Goal: Information Seeking & Learning: Learn about a topic

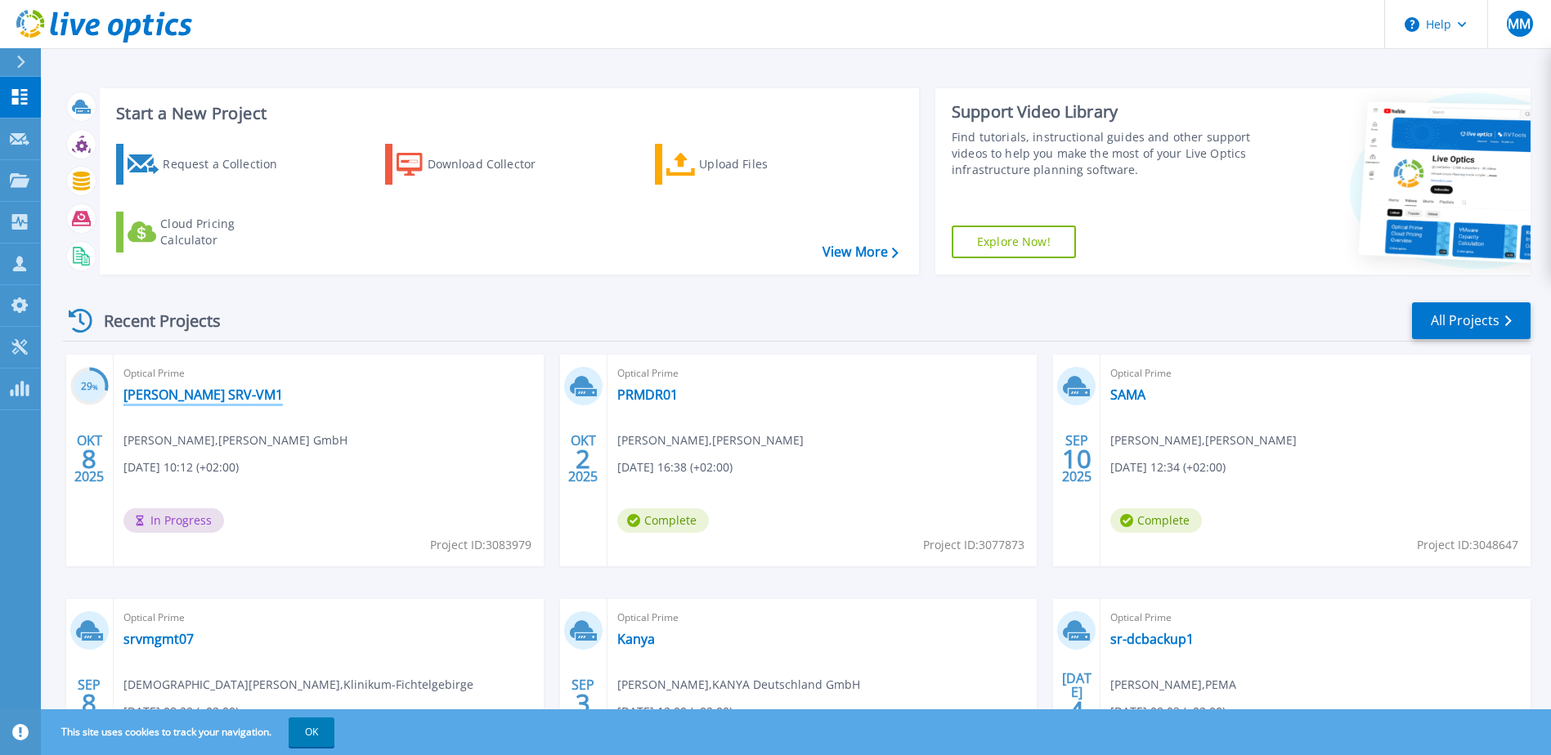
drag, startPoint x: 229, startPoint y: 393, endPoint x: 277, endPoint y: 478, distance: 97.7
click at [229, 394] on link "[PERSON_NAME] SRV-VM1" at bounding box center [202, 395] width 159 height 16
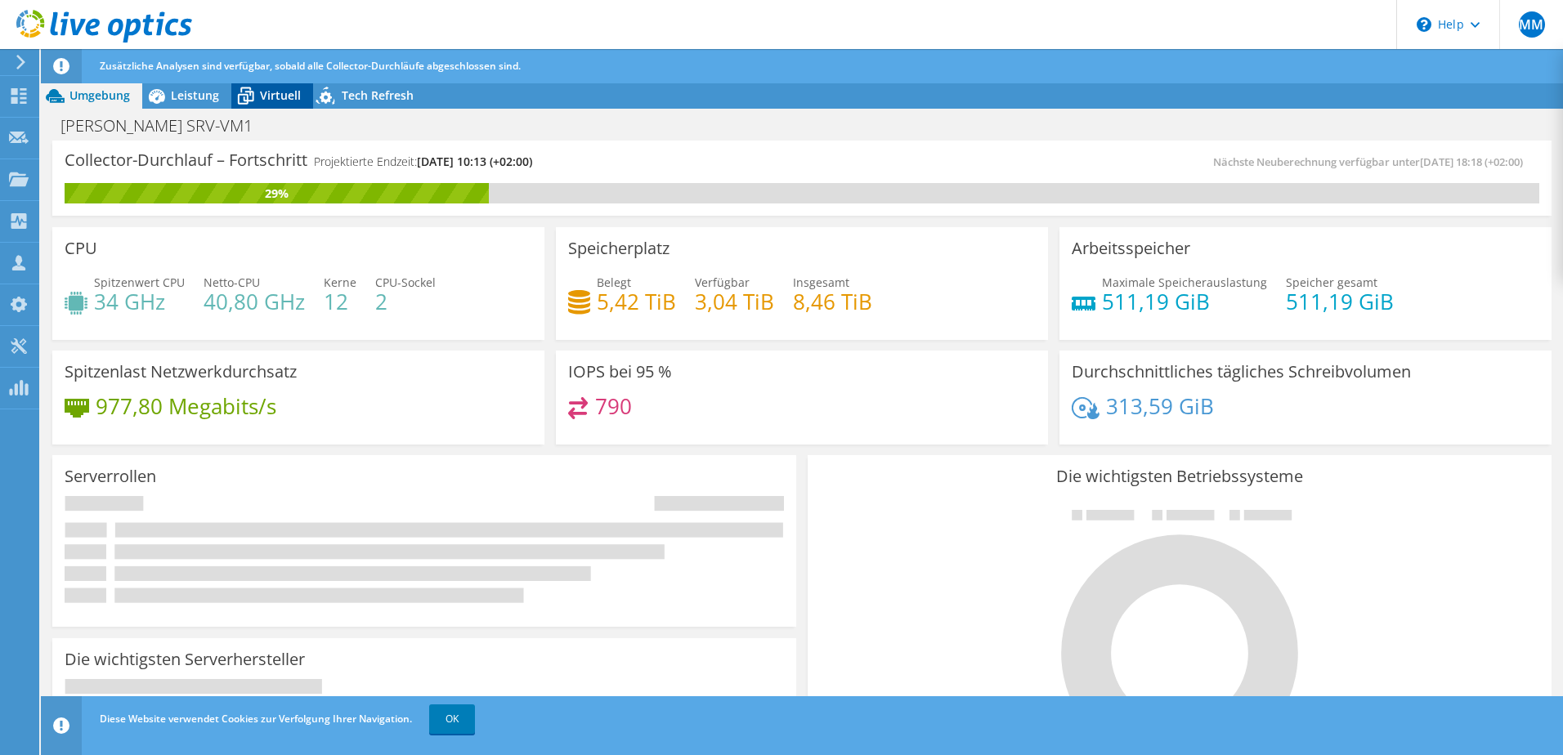
click at [282, 95] on span "Virtuell" at bounding box center [280, 95] width 41 height 16
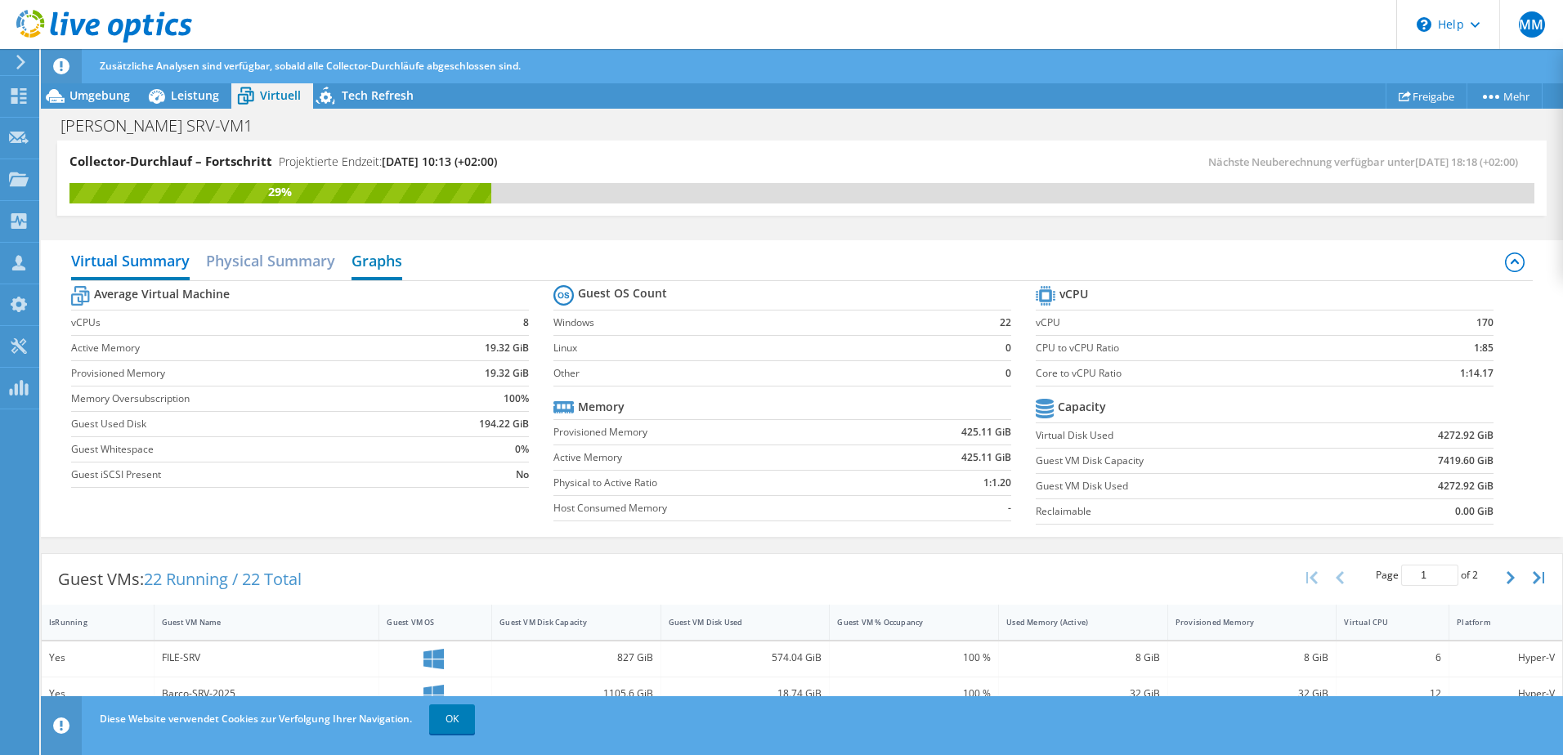
click at [396, 259] on h2 "Graphs" at bounding box center [377, 262] width 51 height 36
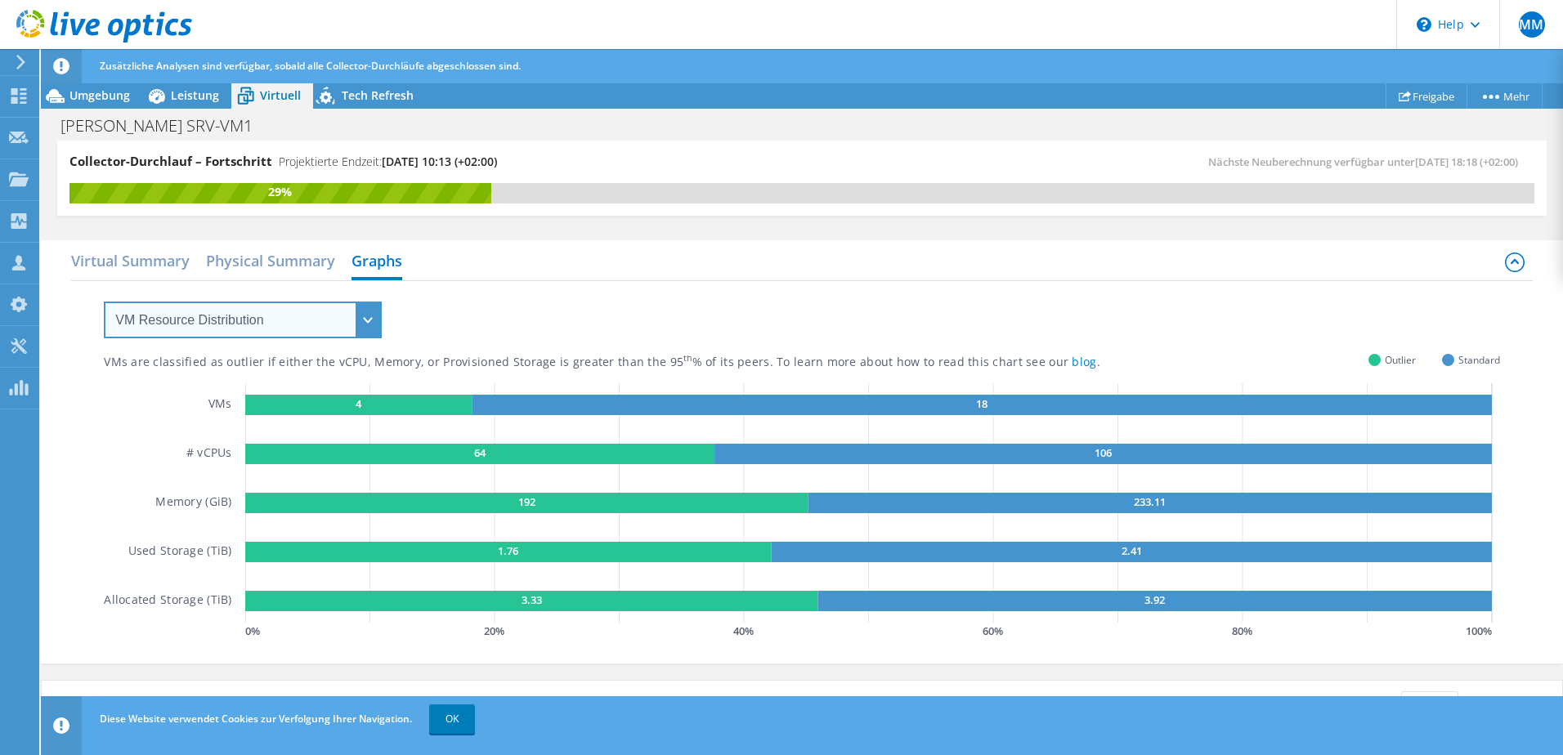
click at [240, 328] on select "VM Resource Distribution Provisioning Contrast Over Provisioning" at bounding box center [243, 320] width 278 height 37
select select "Over Provisioning"
click at [104, 302] on select "VM Resource Distribution Provisioning Contrast Over Provisioning" at bounding box center [243, 320] width 278 height 37
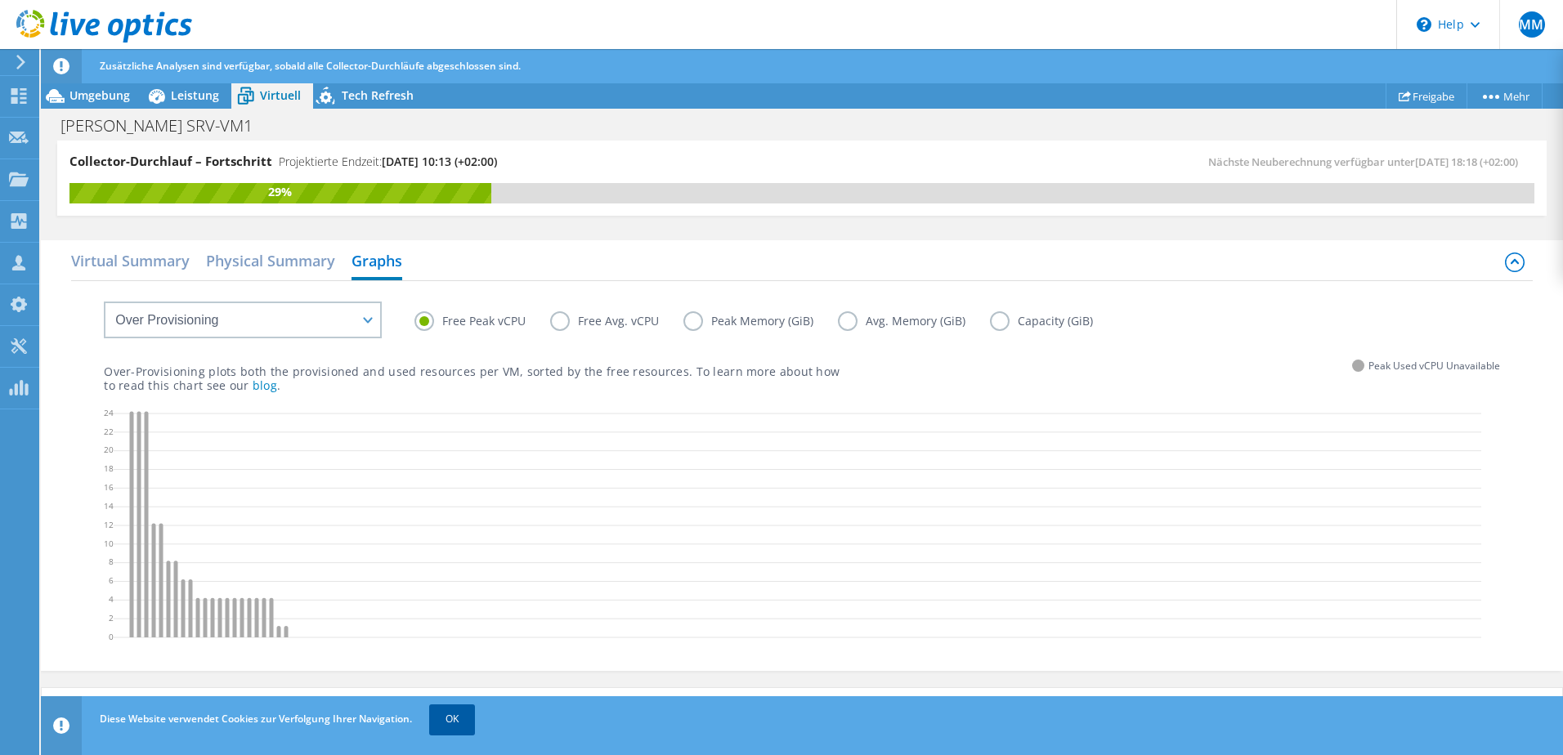
click at [459, 717] on link "OK" at bounding box center [452, 719] width 46 height 29
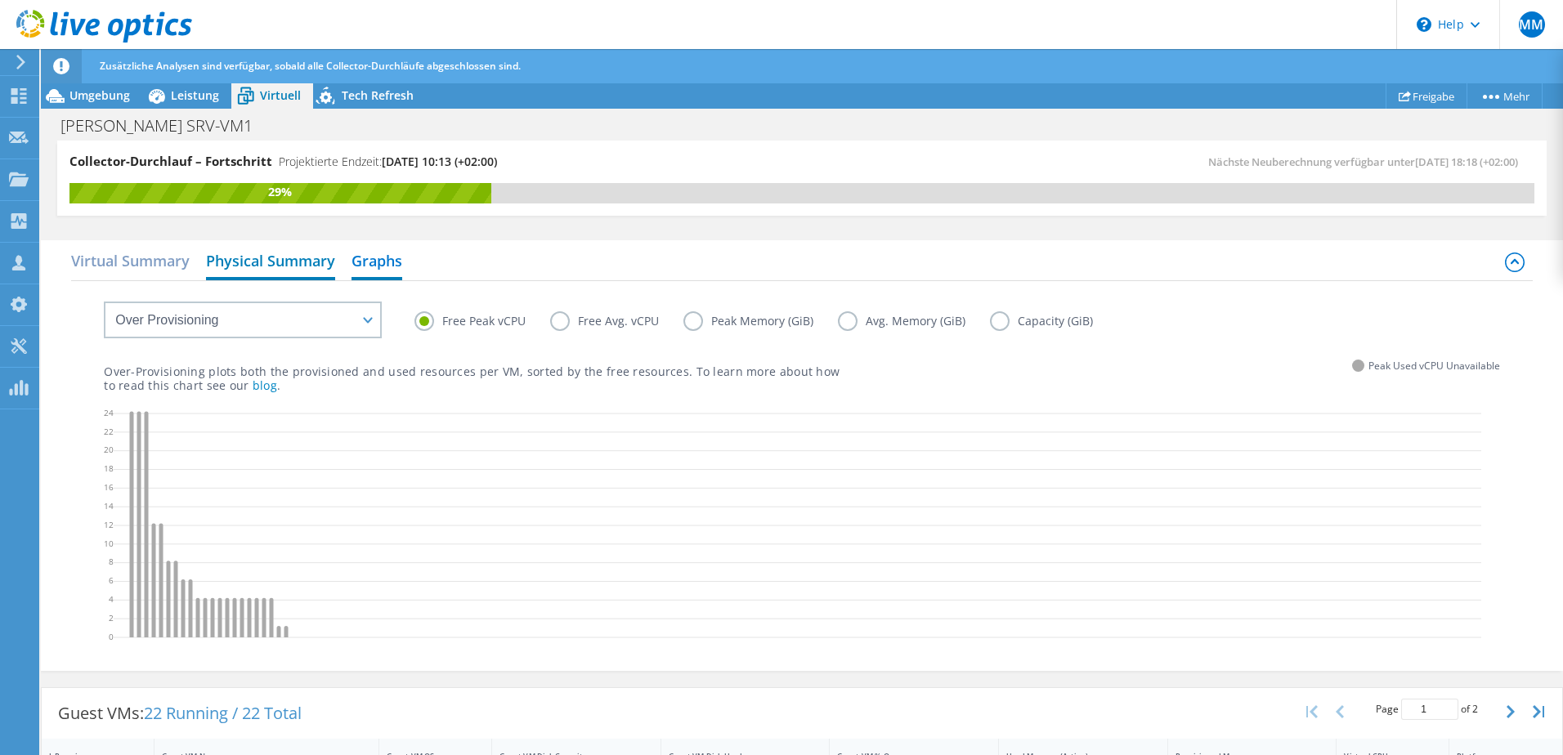
click at [233, 262] on h2 "Physical Summary" at bounding box center [270, 262] width 129 height 36
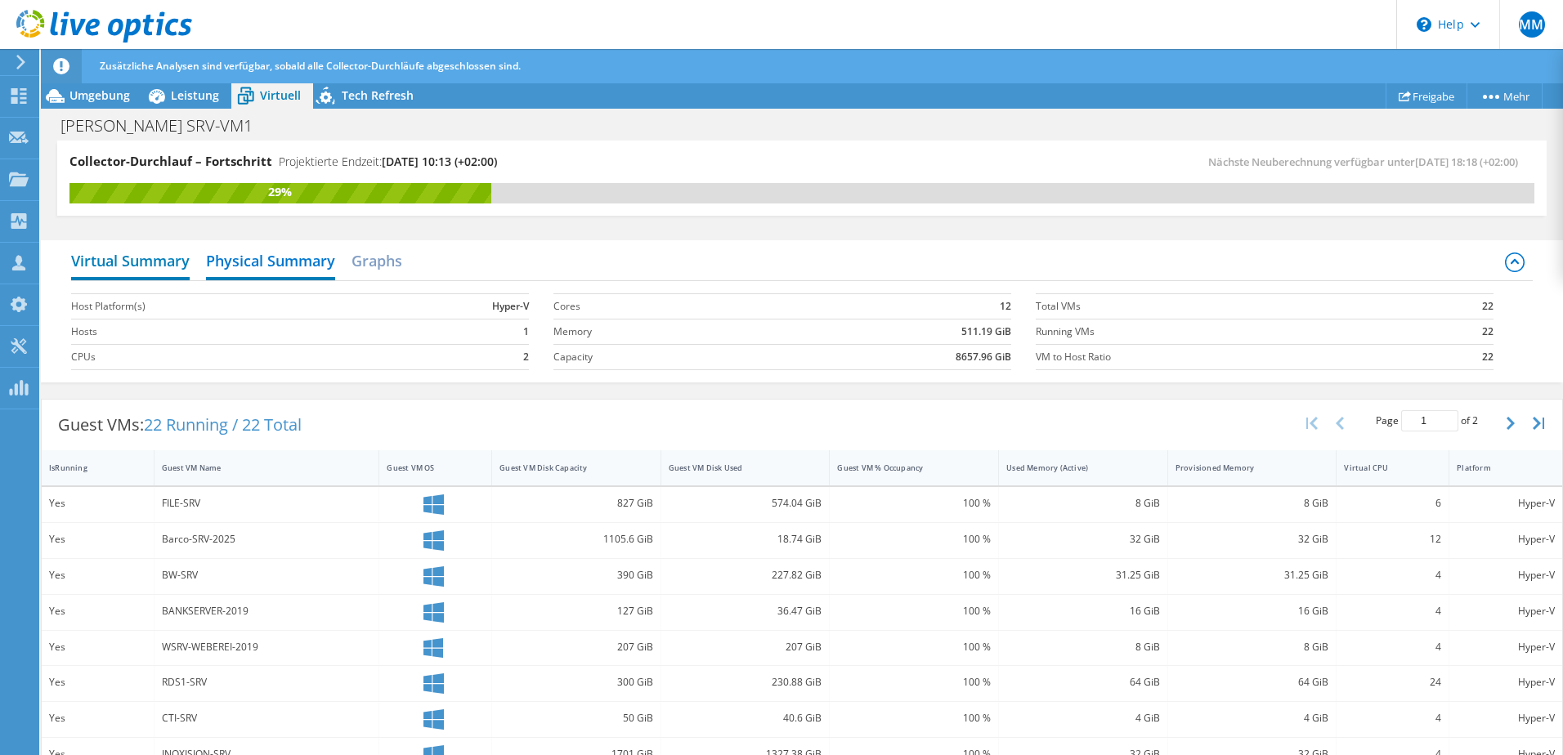
click at [153, 261] on h2 "Virtual Summary" at bounding box center [130, 262] width 119 height 36
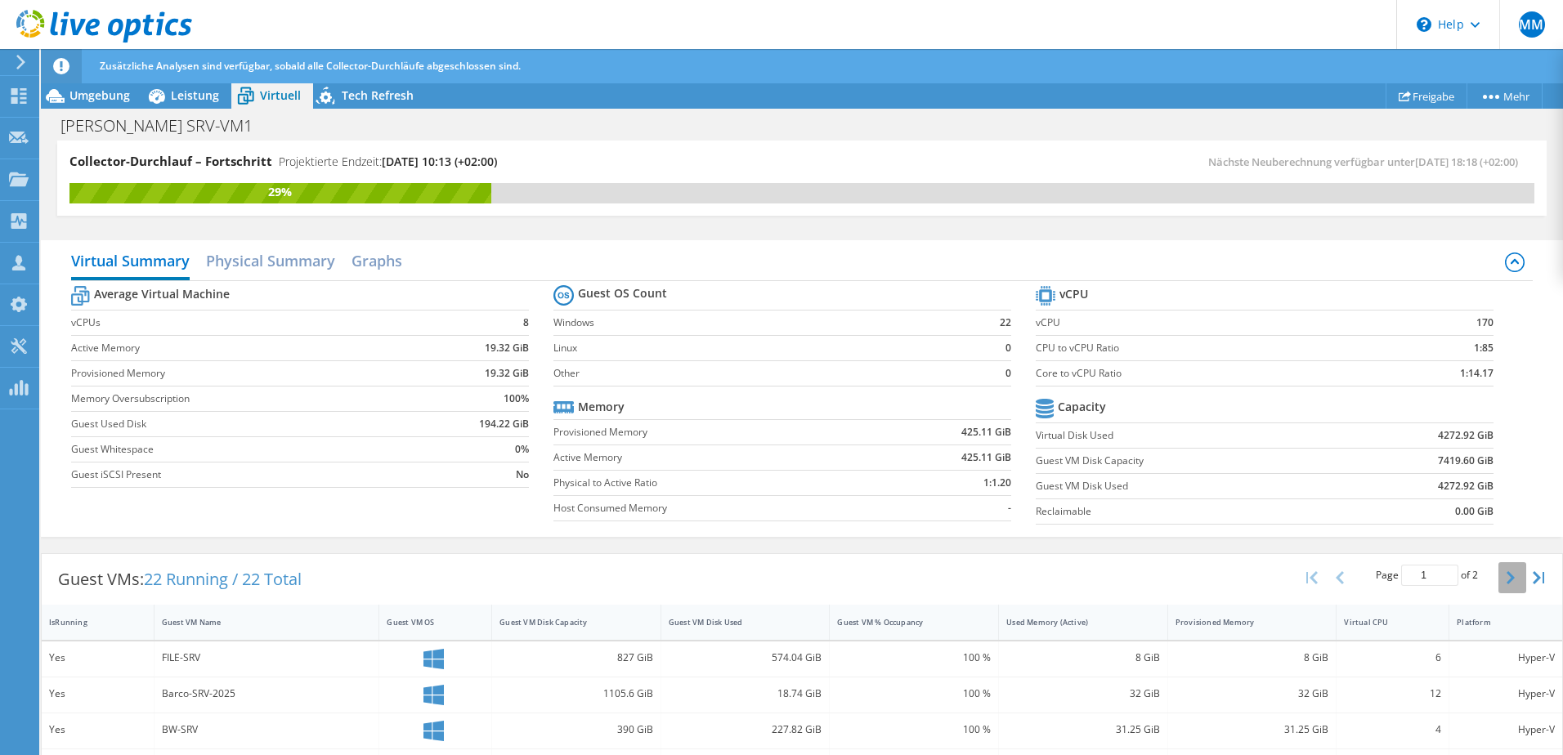
click at [1498, 575] on button "button" at bounding box center [1512, 577] width 28 height 31
type input "2"
click at [399, 252] on h2 "Graphs" at bounding box center [377, 262] width 51 height 36
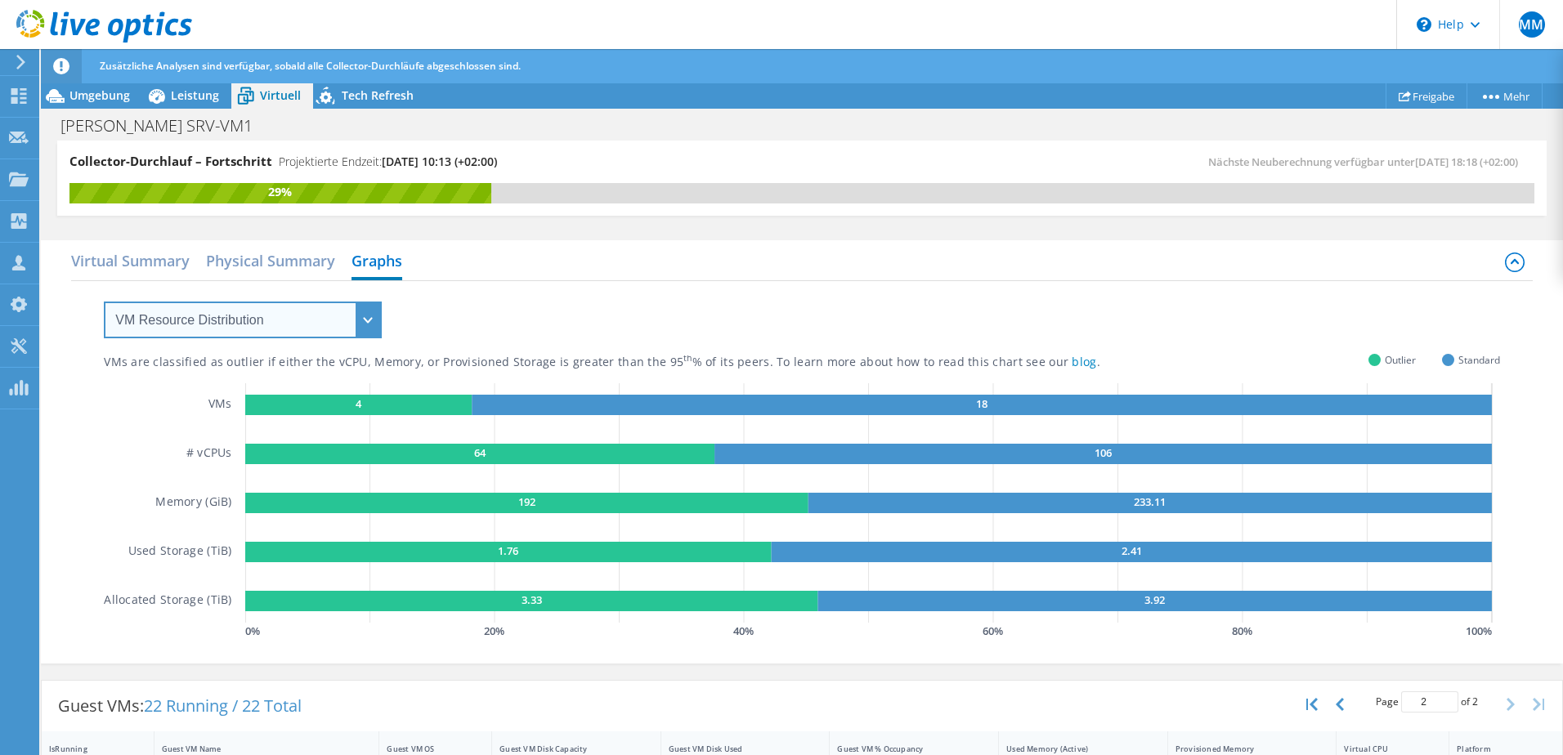
click at [264, 313] on select "VM Resource Distribution Provisioning Contrast Over Provisioning" at bounding box center [243, 320] width 278 height 37
select select "Over Provisioning"
click at [104, 302] on select "VM Resource Distribution Provisioning Contrast Over Provisioning" at bounding box center [243, 320] width 278 height 37
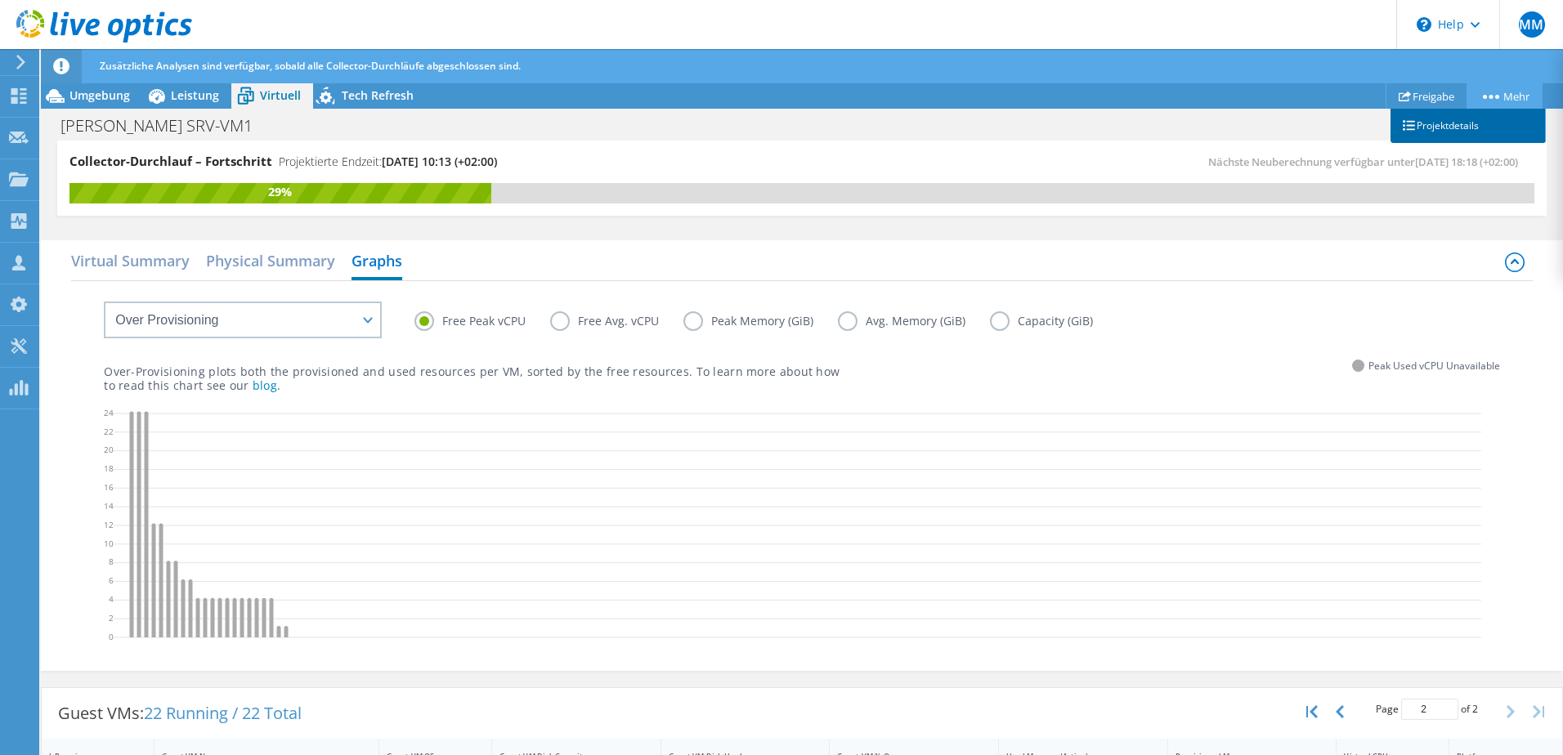
click at [1477, 126] on link "Projektdetails" at bounding box center [1467, 126] width 155 height 34
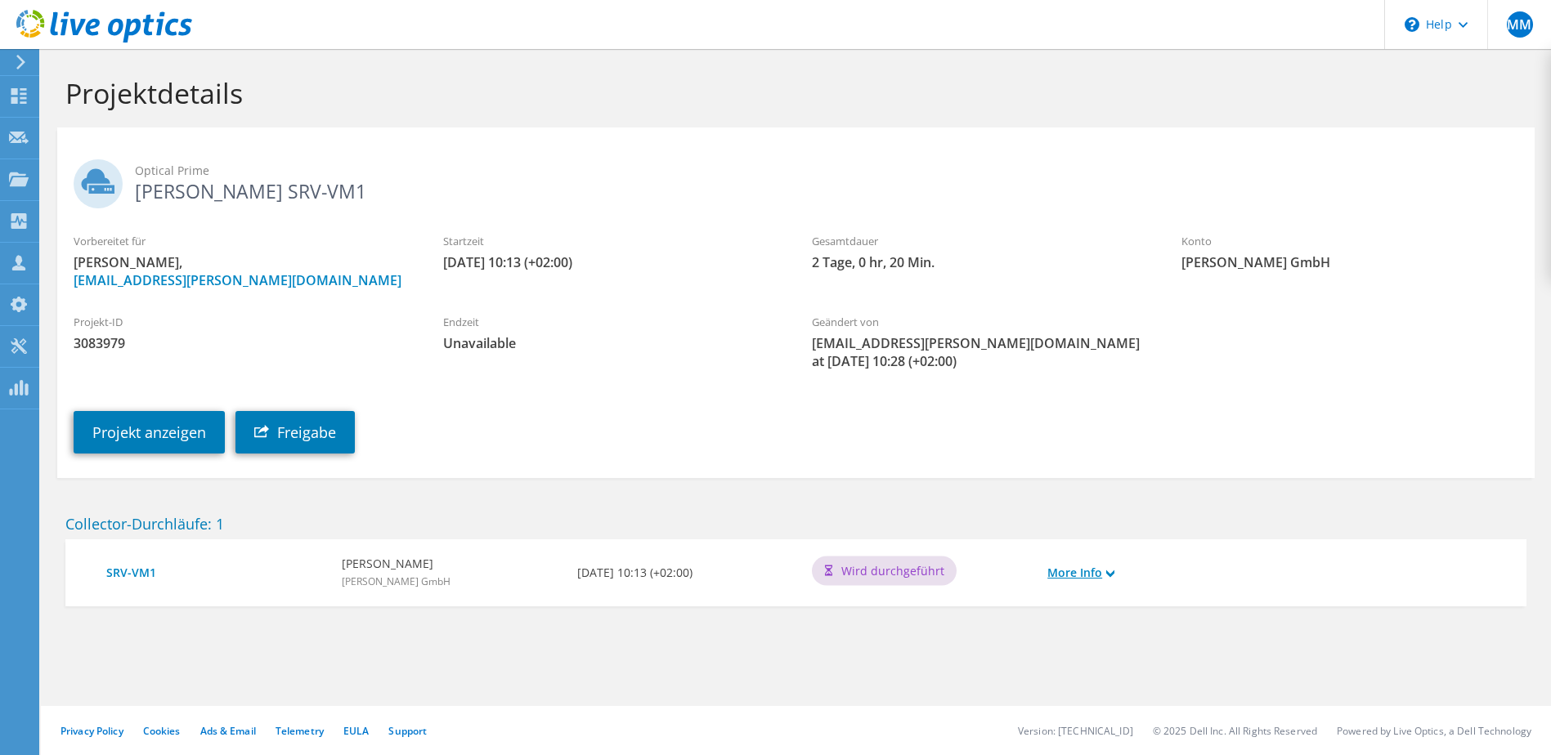
click at [1096, 564] on link "More Info" at bounding box center [1080, 573] width 67 height 18
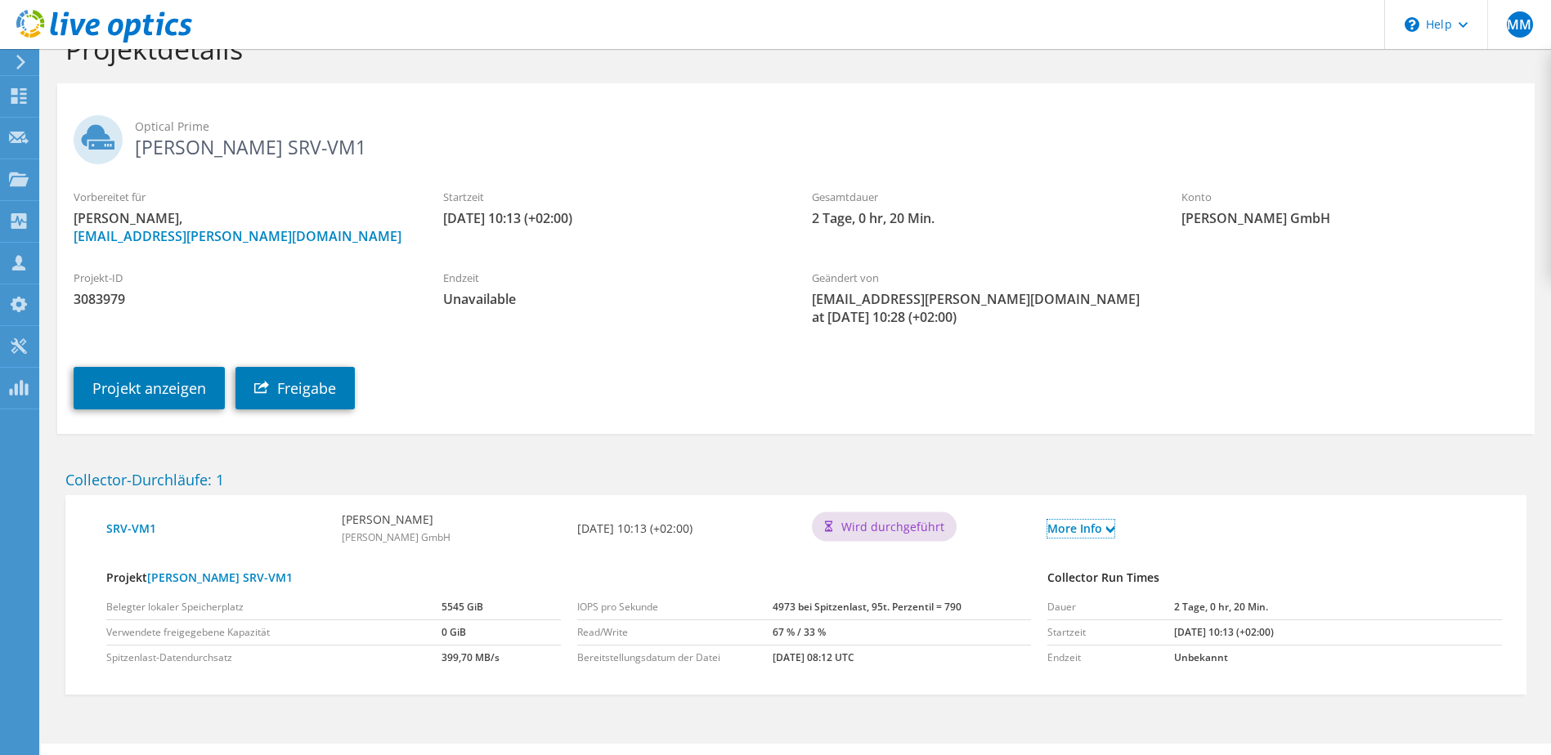
scroll to position [64, 0]
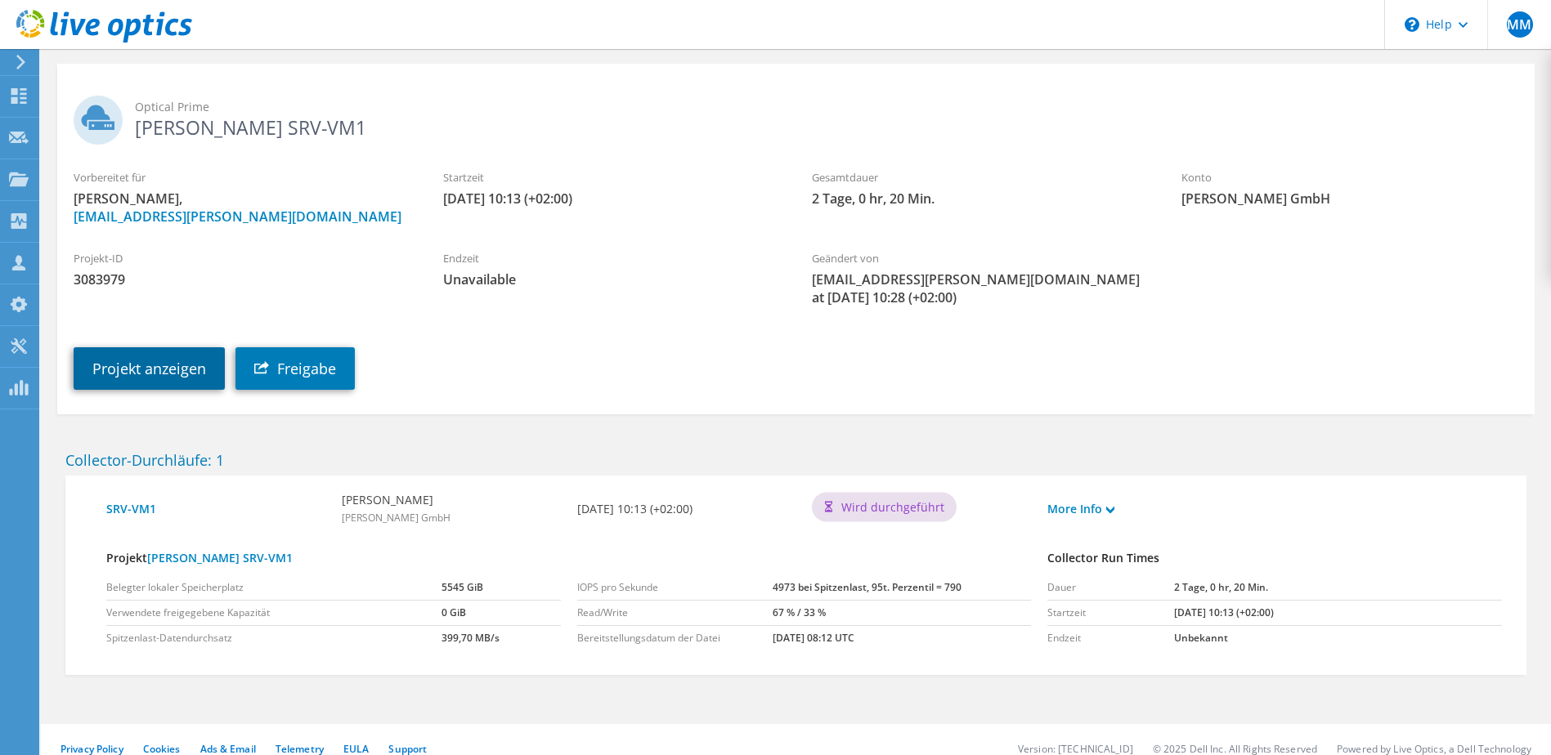
click at [181, 357] on link "Projekt anzeigen" at bounding box center [149, 368] width 151 height 43
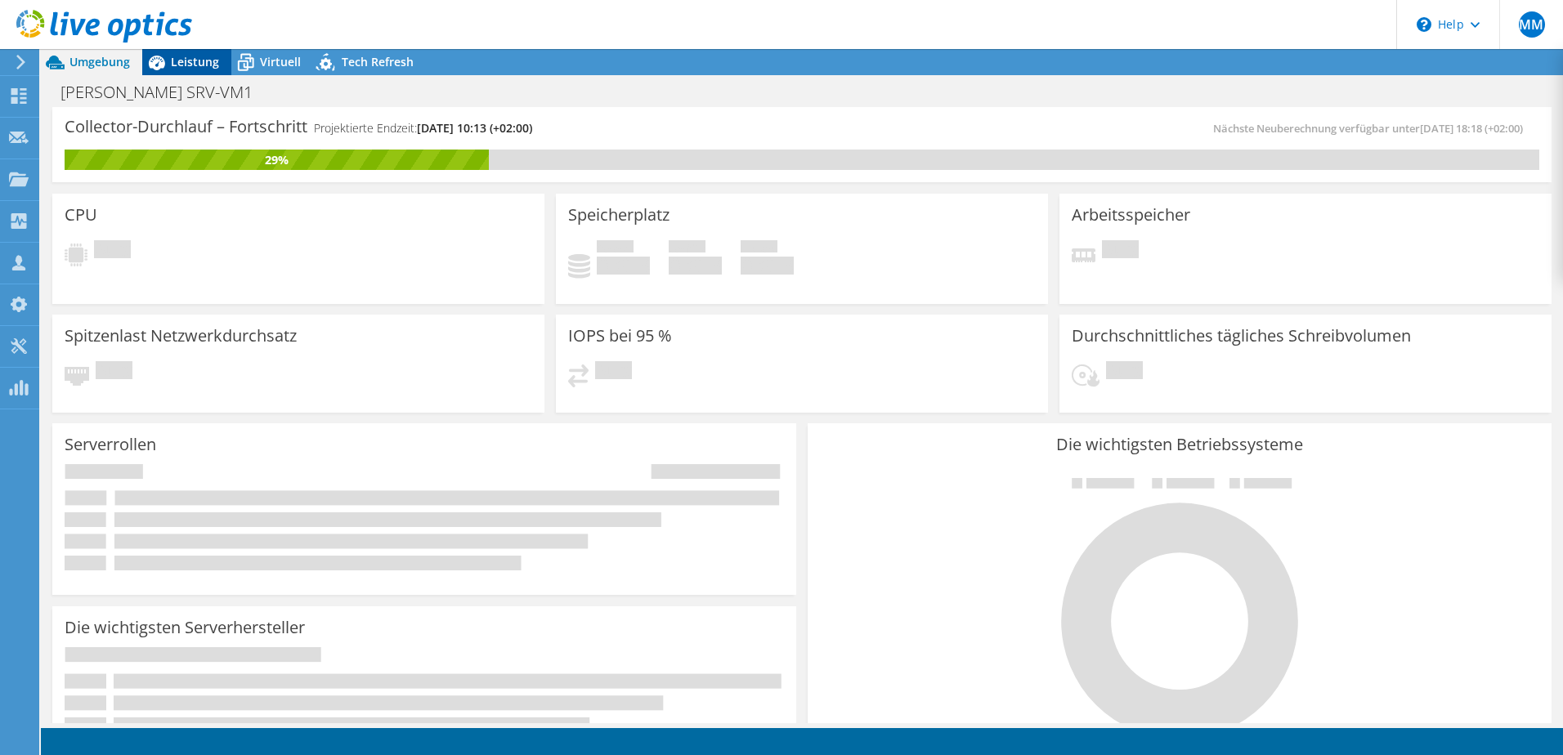
click at [200, 65] on span "Leistung" at bounding box center [195, 62] width 48 height 16
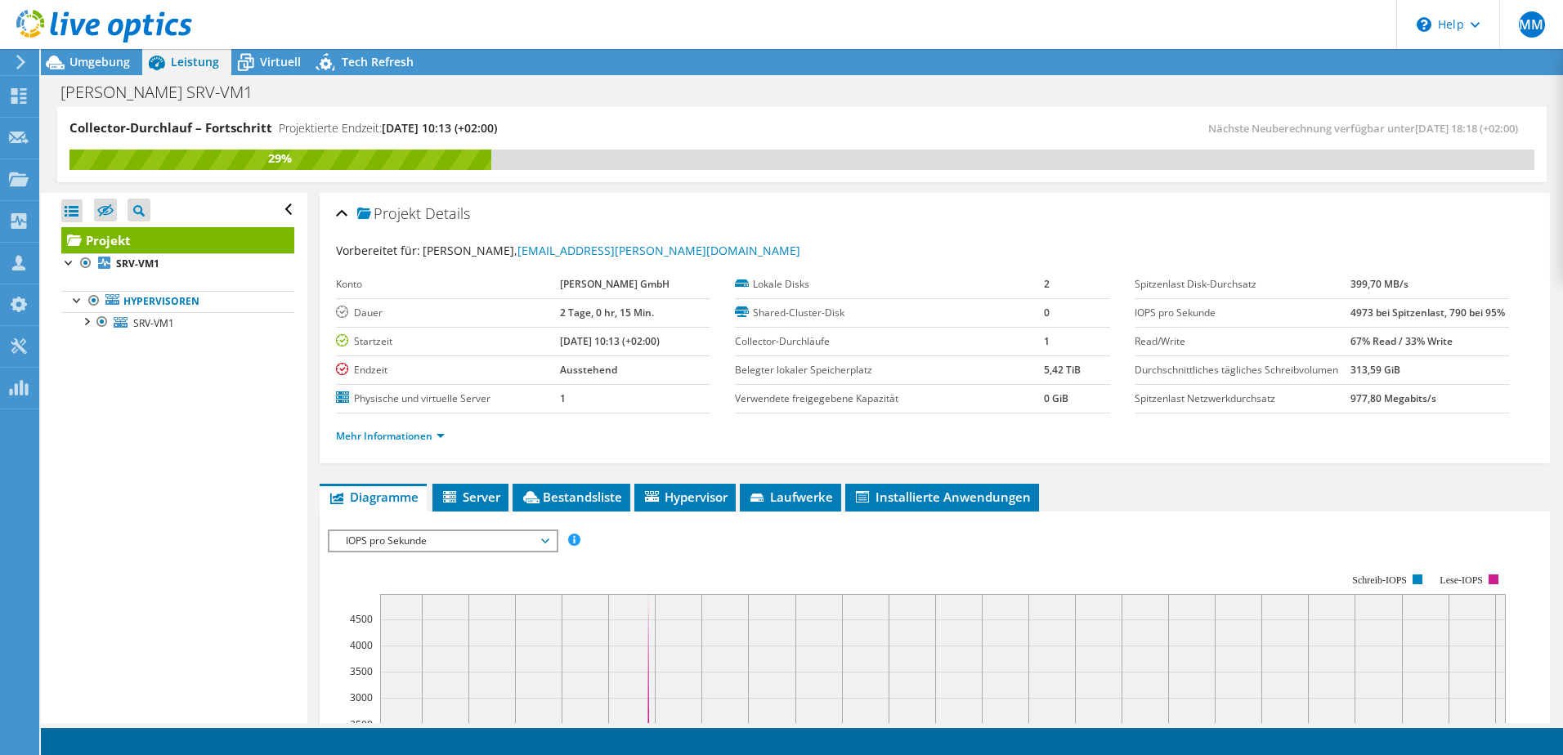
scroll to position [490, 0]
